Goal: Find specific page/section: Find specific page/section

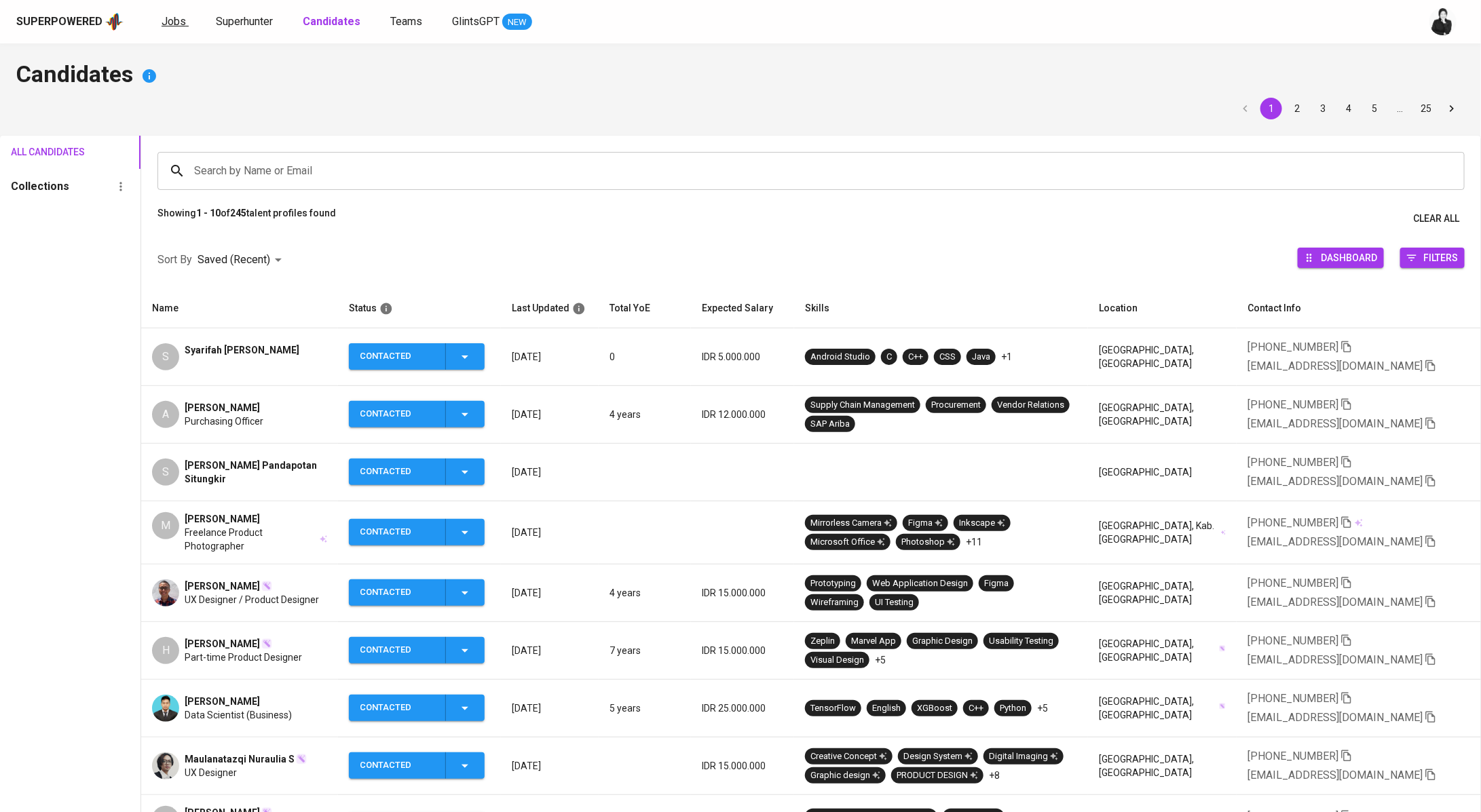
click at [173, 27] on link "Jobs" at bounding box center [175, 21] width 27 height 17
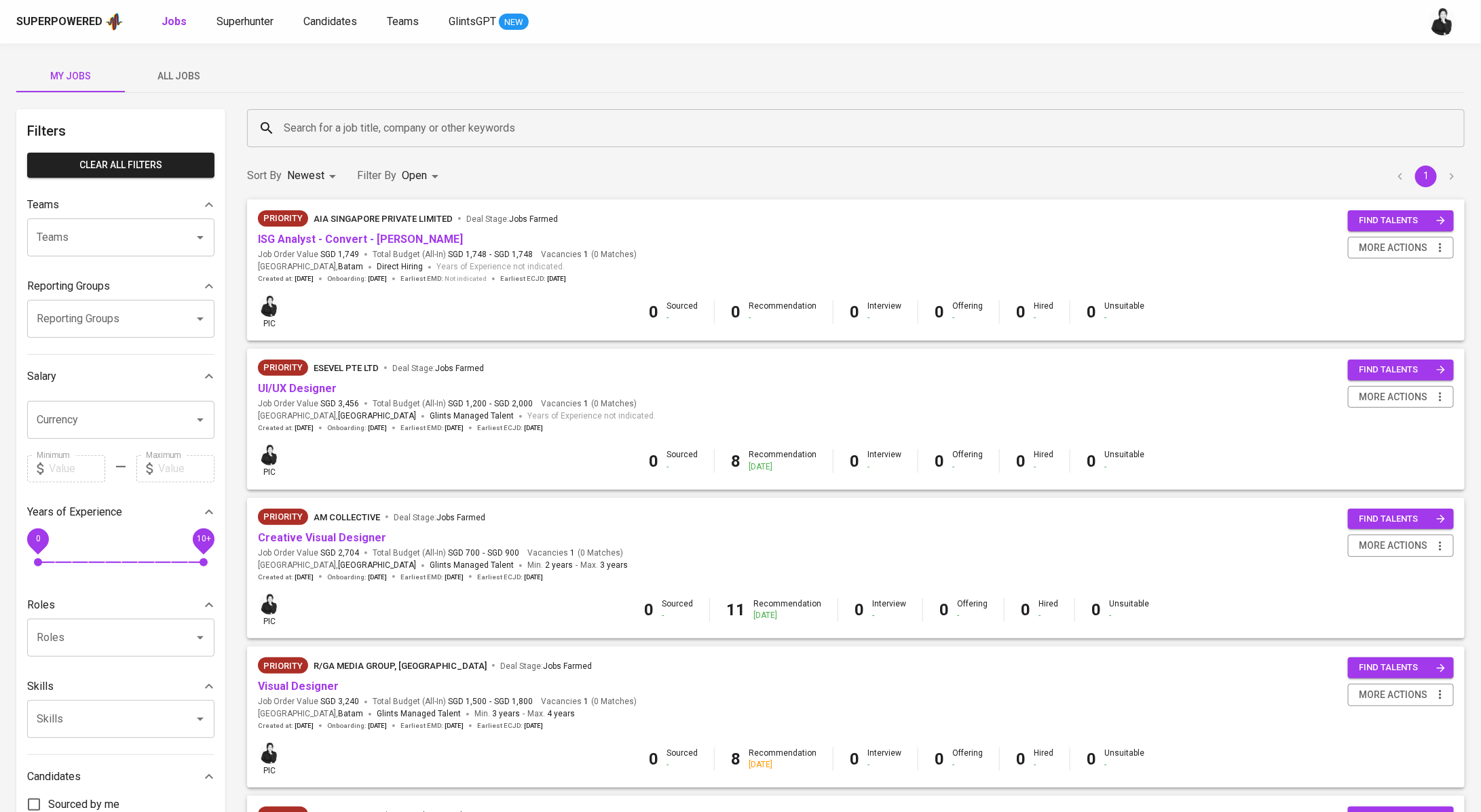
scroll to position [515, 0]
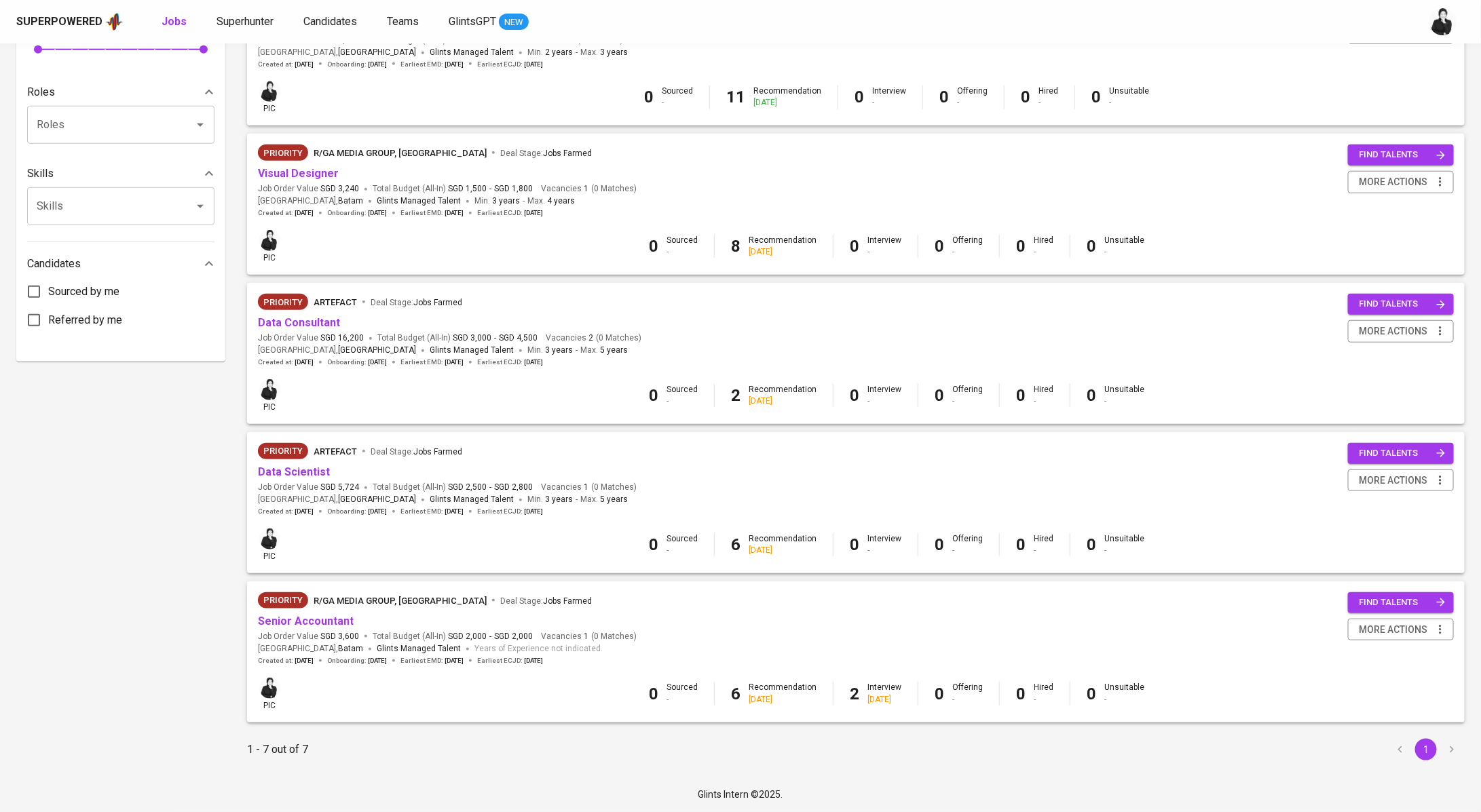
click at [328, 612] on div "Priority R/GA MEDIA GROUP, [GEOGRAPHIC_DATA] Deal Stage : Jobs Farmed" at bounding box center [447, 603] width 379 height 22
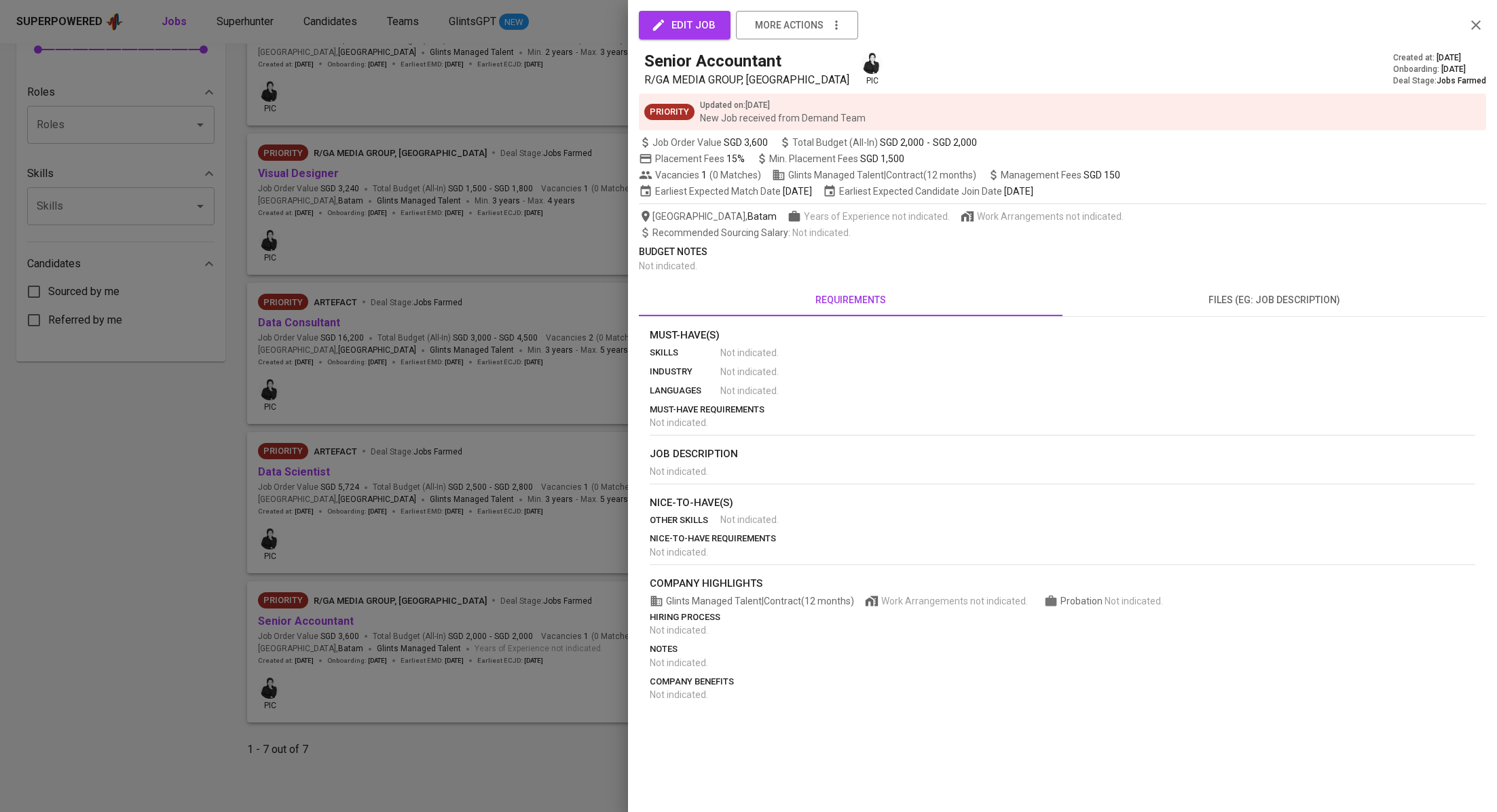
click at [339, 620] on div at bounding box center [748, 406] width 1497 height 812
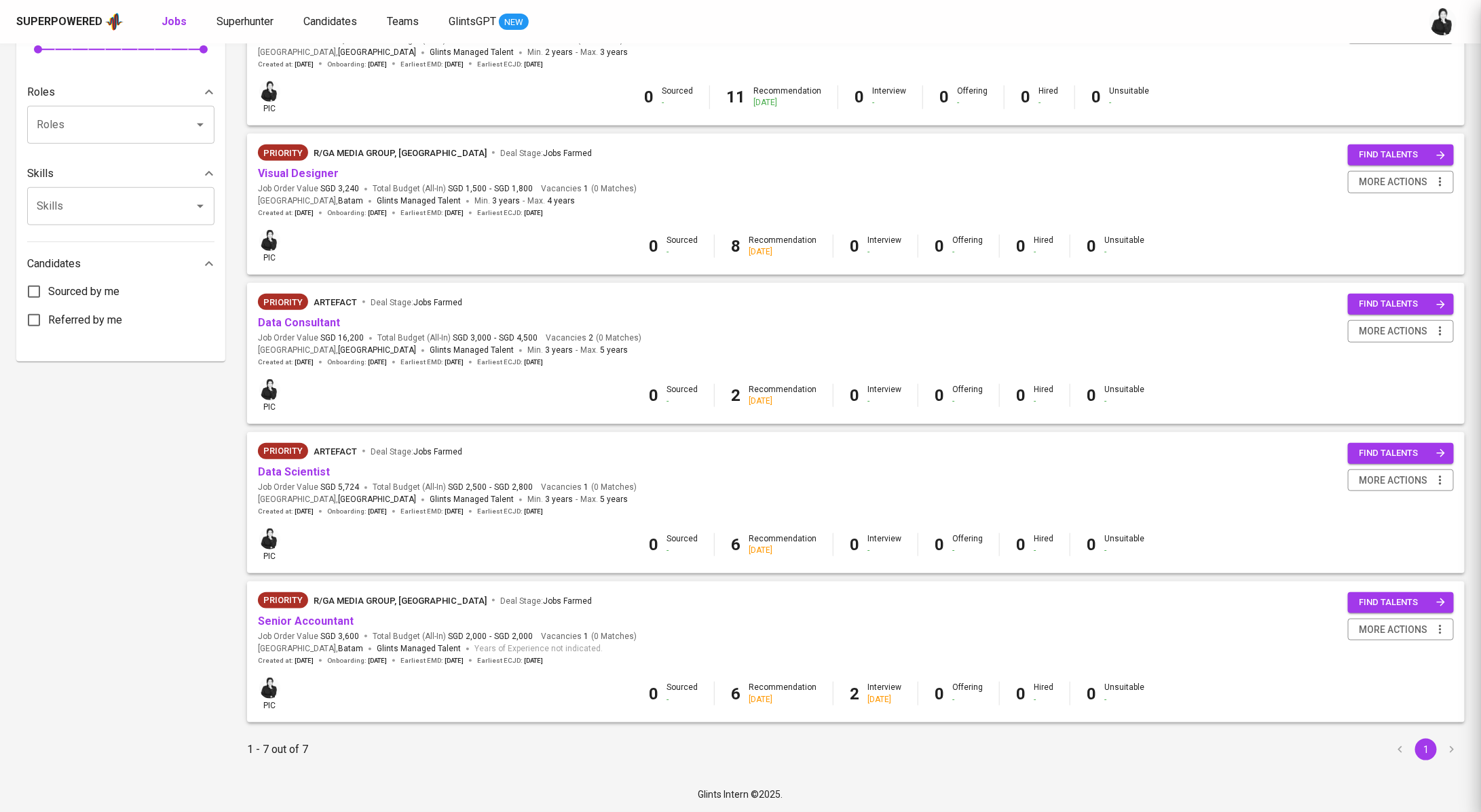
click at [339, 620] on link "Senior Accountant" at bounding box center [305, 621] width 95 height 13
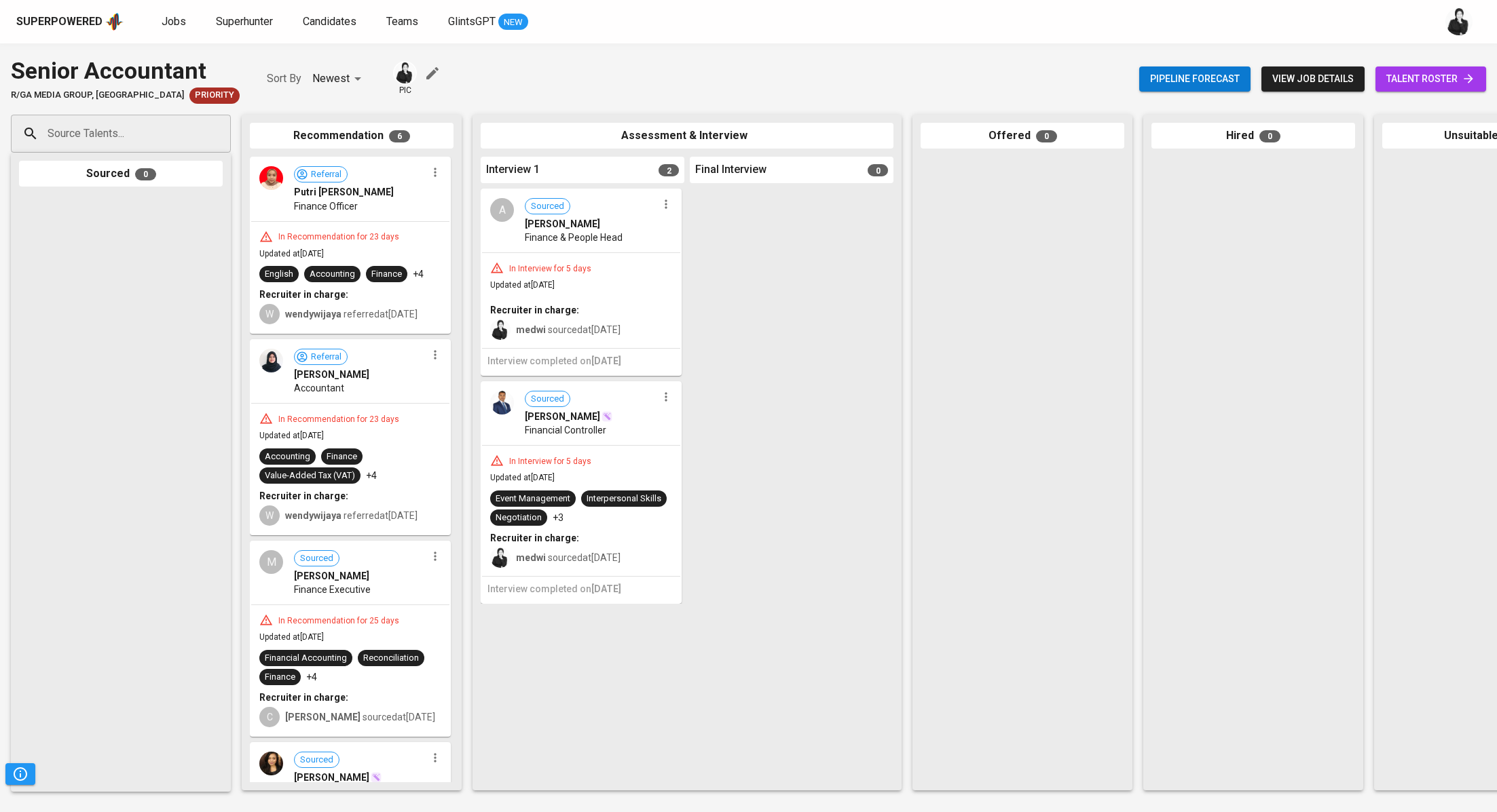
click at [1473, 76] on icon at bounding box center [1468, 79] width 13 height 13
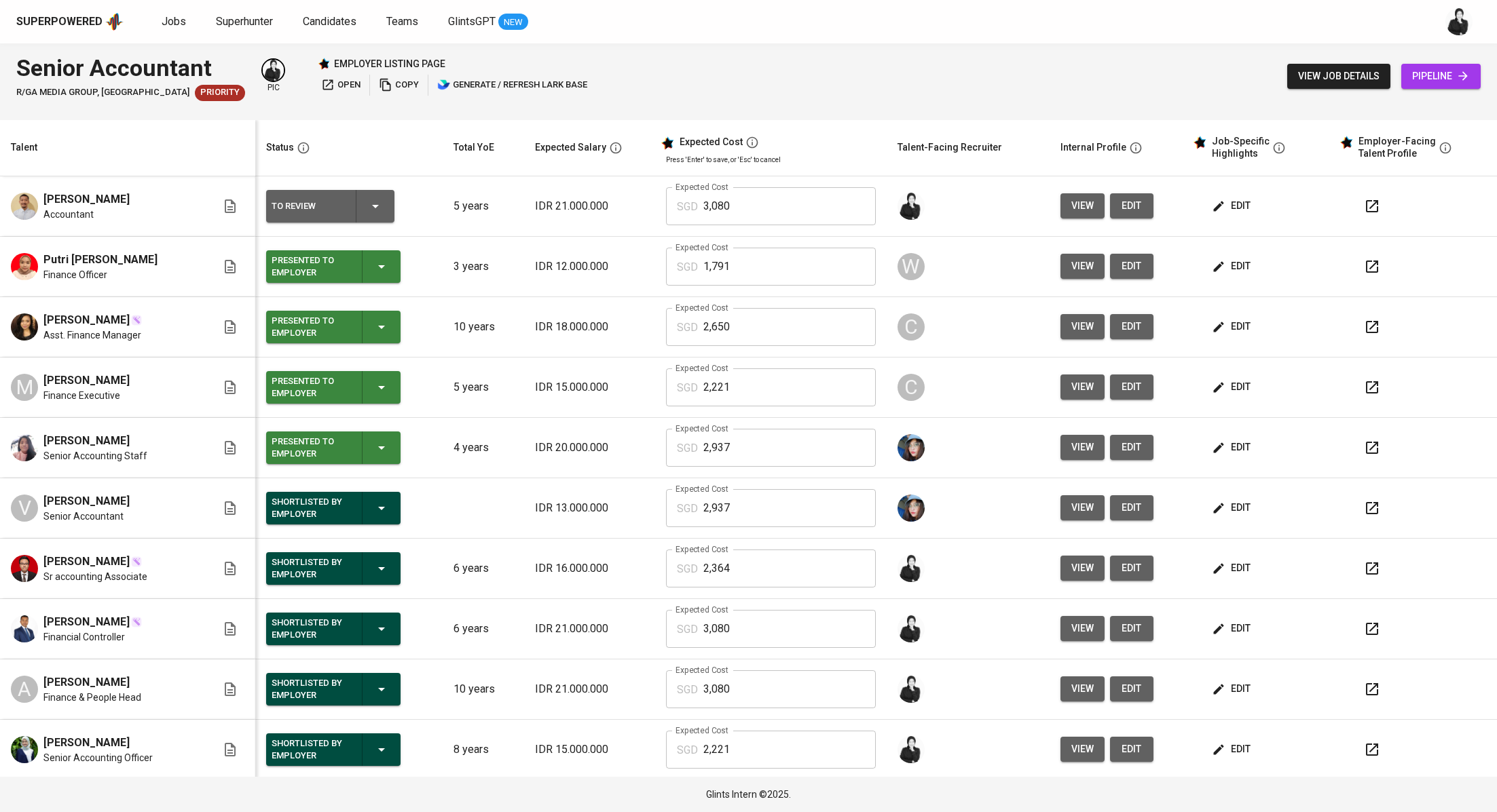
scroll to position [61, 0]
